Goal: Find specific page/section: Find specific page/section

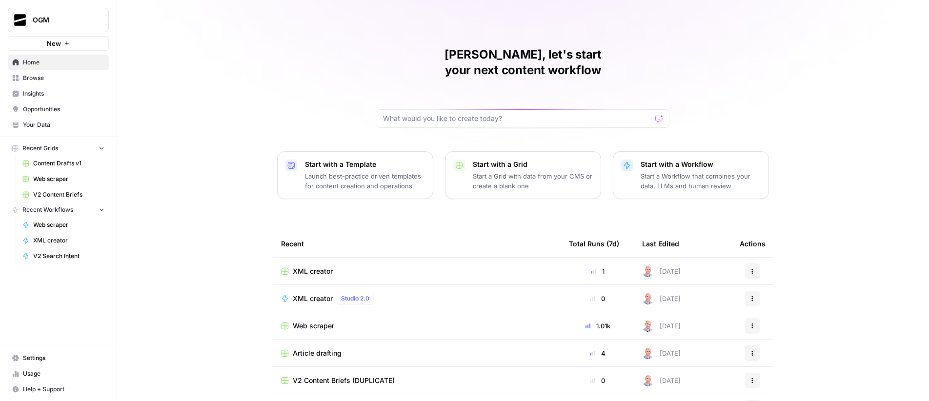
click at [53, 122] on span "Your Data" at bounding box center [63, 124] width 81 height 9
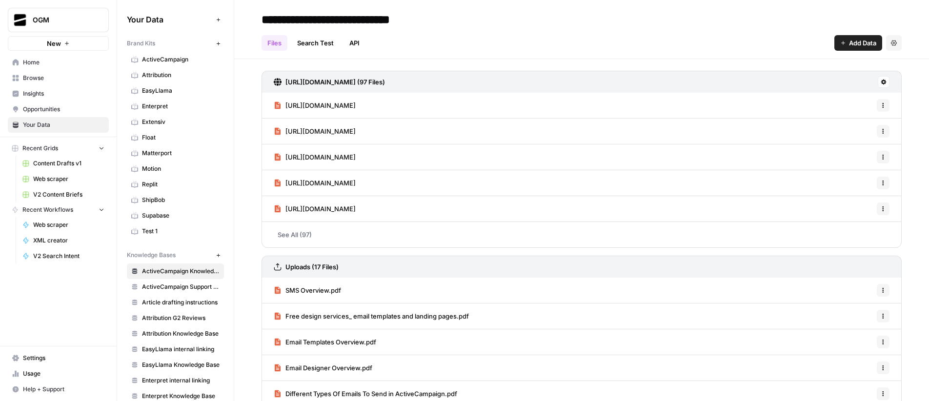
click at [173, 287] on span "ActiveCampaign Support Center" at bounding box center [181, 286] width 78 height 9
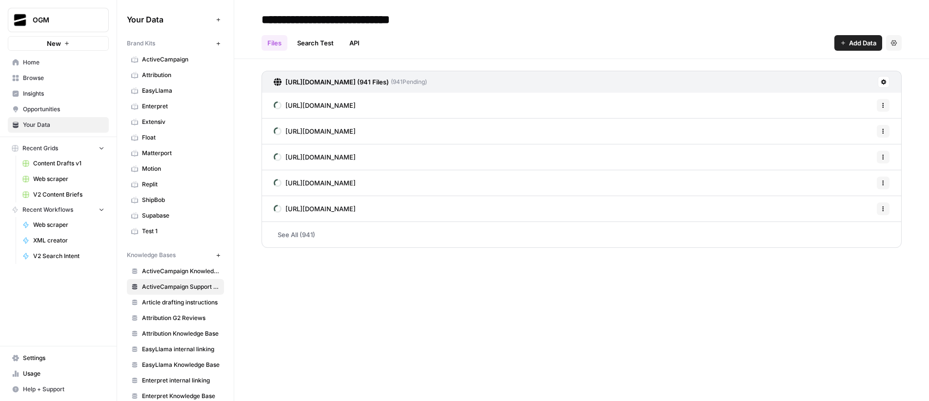
click at [291, 234] on link "See All (941)" at bounding box center [581, 234] width 640 height 25
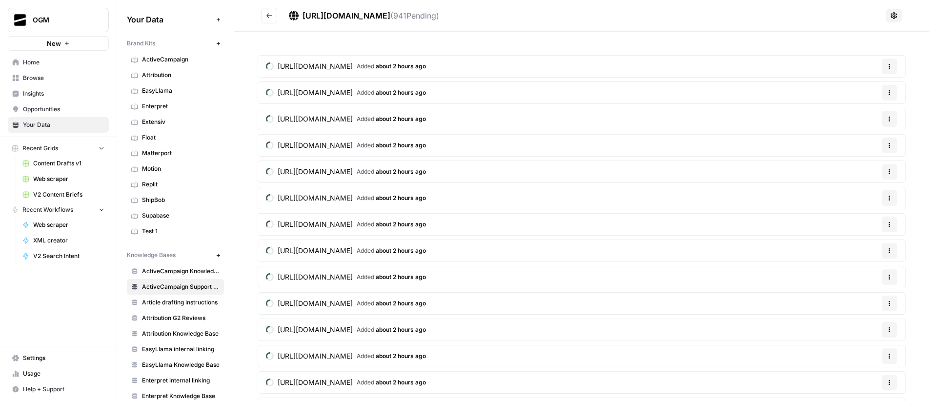
click at [264, 15] on button "Go back" at bounding box center [269, 16] width 16 height 16
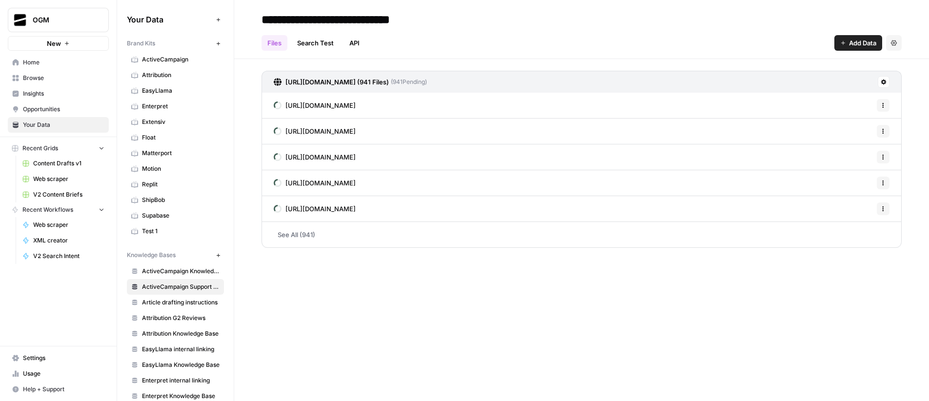
click at [315, 235] on link "See All (941)" at bounding box center [581, 234] width 640 height 25
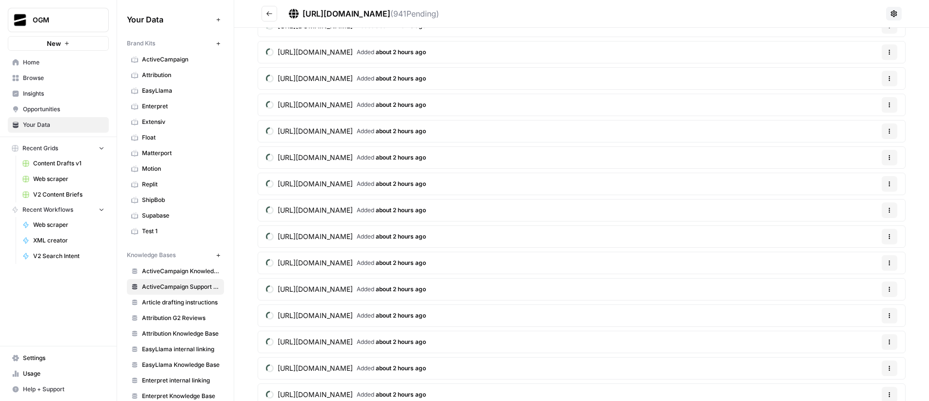
scroll to position [17084, 0]
